Goal: Task Accomplishment & Management: Manage account settings

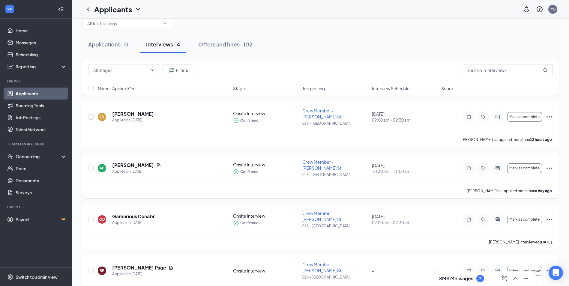
scroll to position [15, 0]
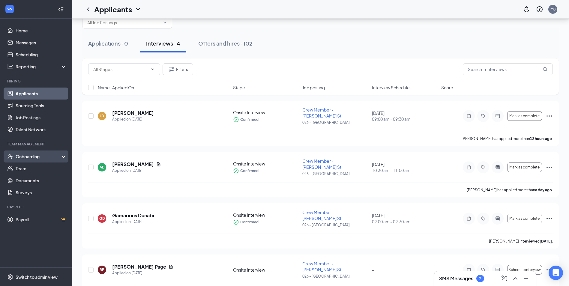
click at [38, 155] on div "Onboarding" at bounding box center [39, 157] width 46 height 6
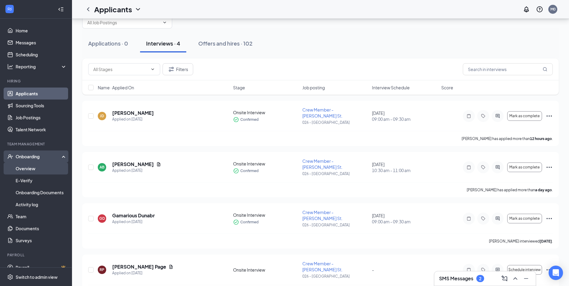
click at [41, 168] on link "Overview" at bounding box center [41, 169] width 51 height 12
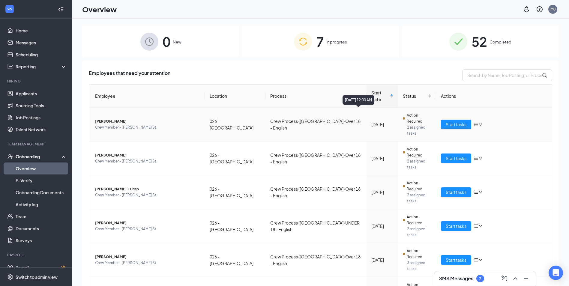
click at [371, 121] on div "[DATE]" at bounding box center [382, 124] width 22 height 7
click at [104, 119] on span "Jarell Withers" at bounding box center [147, 122] width 105 height 6
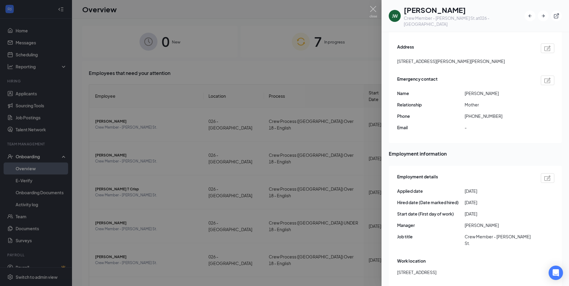
scroll to position [210, 0]
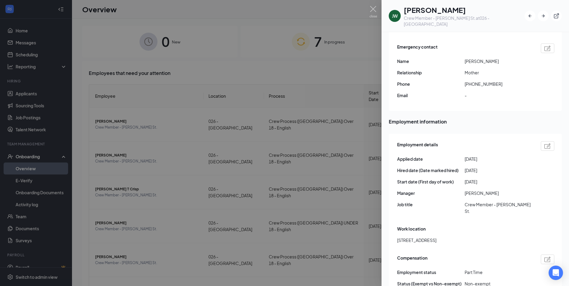
click at [545, 143] on img at bounding box center [548, 145] width 6 height 5
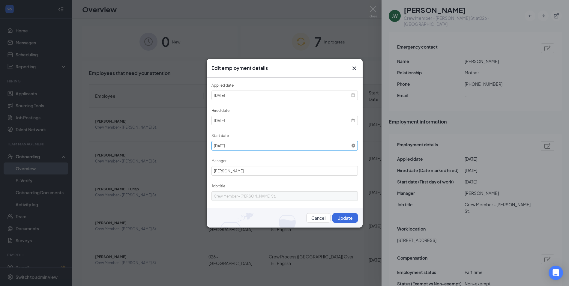
click at [351, 145] on icon at bounding box center [353, 146] width 4 height 4
click at [264, 147] on input at bounding box center [285, 146] width 146 height 10
click at [219, 192] on div "21" at bounding box center [218, 190] width 6 height 6
type input "2025-09-21"
click at [338, 219] on button "Update" at bounding box center [345, 218] width 26 height 10
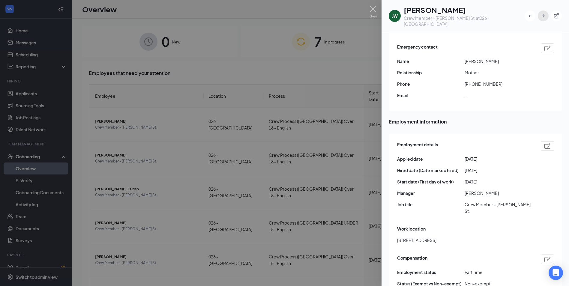
click at [542, 14] on icon "ArrowRight" at bounding box center [543, 16] width 6 height 6
click at [531, 13] on icon "ArrowLeftNew" at bounding box center [530, 16] width 6 height 6
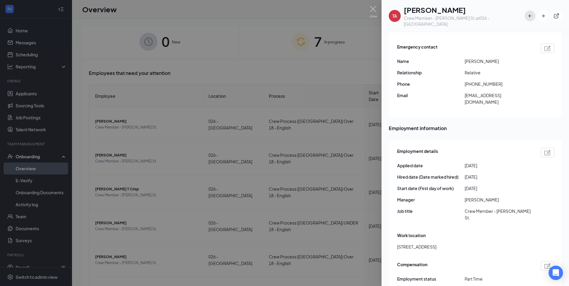
click at [531, 13] on icon "ArrowLeftNew" at bounding box center [530, 16] width 6 height 6
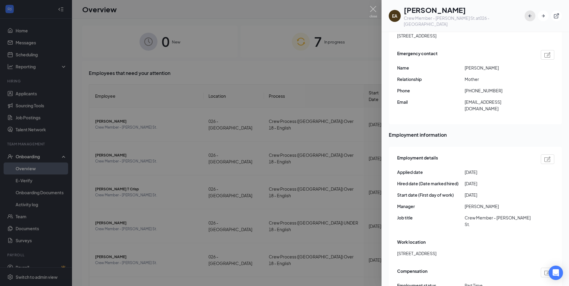
click at [531, 13] on icon "ArrowLeftNew" at bounding box center [530, 16] width 6 height 6
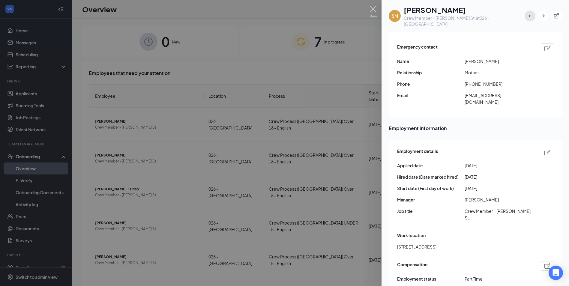
click at [531, 13] on icon "ArrowLeftNew" at bounding box center [530, 16] width 6 height 6
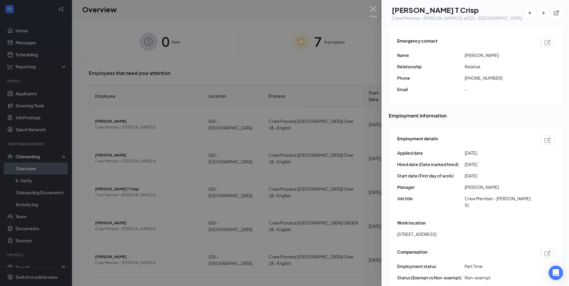
click at [541, 135] on div at bounding box center [548, 140] width 14 height 10
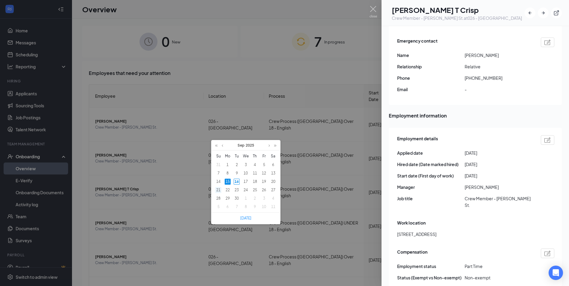
click at [218, 191] on div "21" at bounding box center [218, 190] width 6 height 6
type input "2025-09-21"
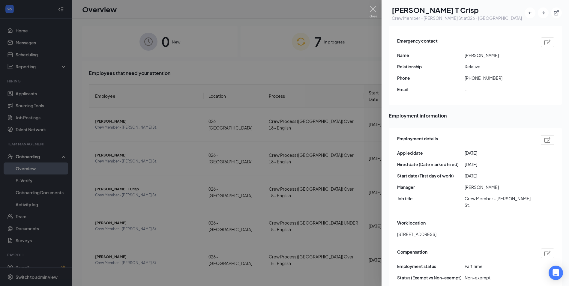
click at [528, 13] on icon "ArrowLeftNew" at bounding box center [530, 13] width 6 height 6
click at [545, 137] on img at bounding box center [548, 139] width 6 height 5
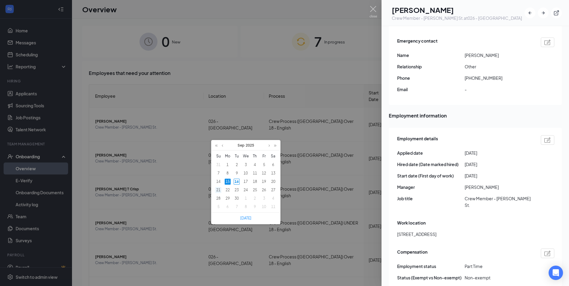
click at [219, 190] on div "21" at bounding box center [218, 190] width 6 height 6
type input "2025-09-21"
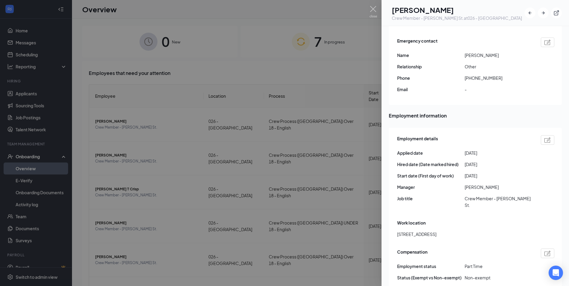
click at [332, 261] on div at bounding box center [284, 143] width 569 height 286
